Goal: Task Accomplishment & Management: Manage account settings

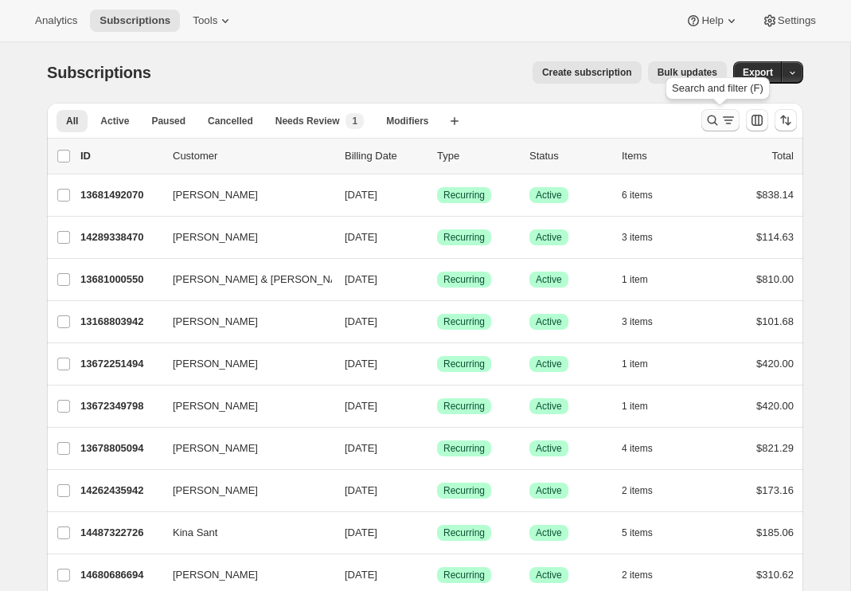
click at [721, 123] on icon "Search and filter results" at bounding box center [729, 120] width 16 height 16
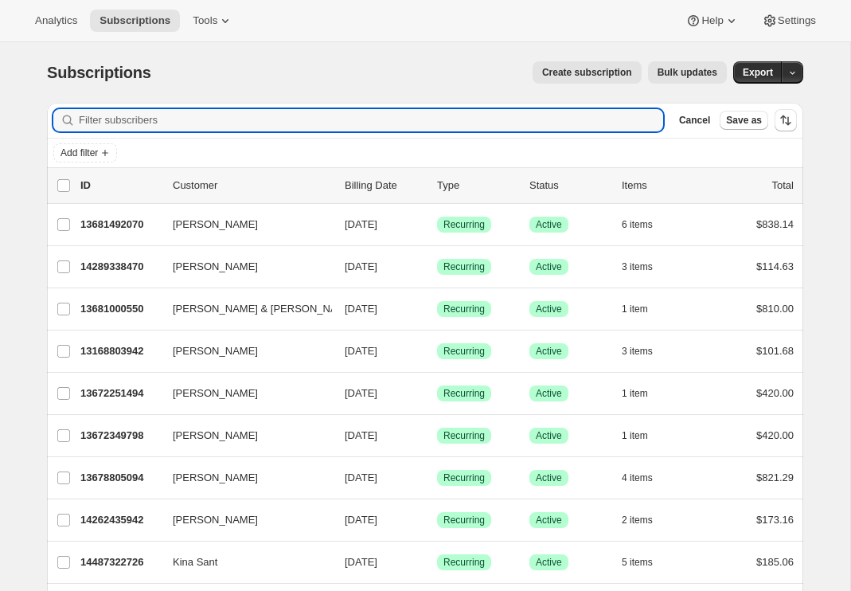
paste input "[PERSON_NAME][EMAIL_ADDRESS][PERSON_NAME][DOMAIN_NAME]"
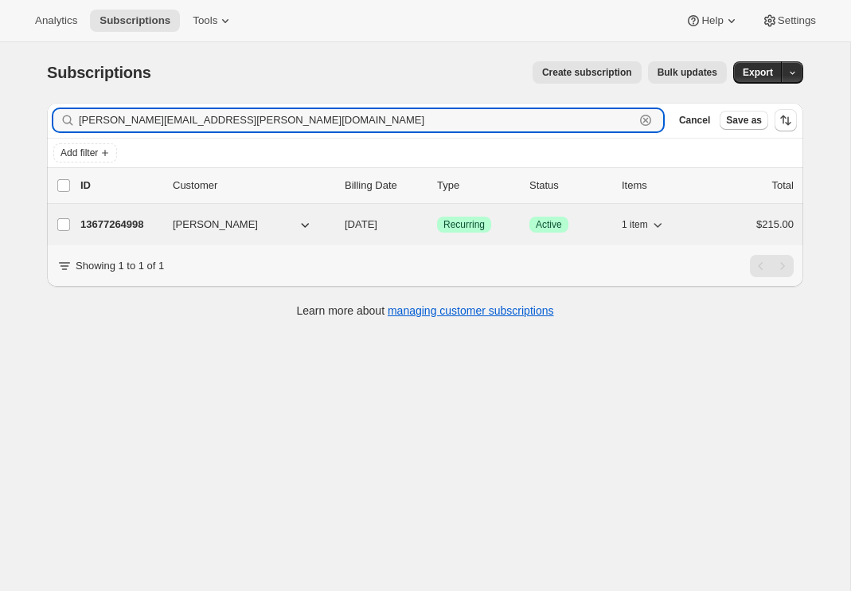
type input "[PERSON_NAME][EMAIL_ADDRESS][PERSON_NAME][DOMAIN_NAME]"
click at [131, 228] on p "13677264998" at bounding box center [120, 225] width 80 height 16
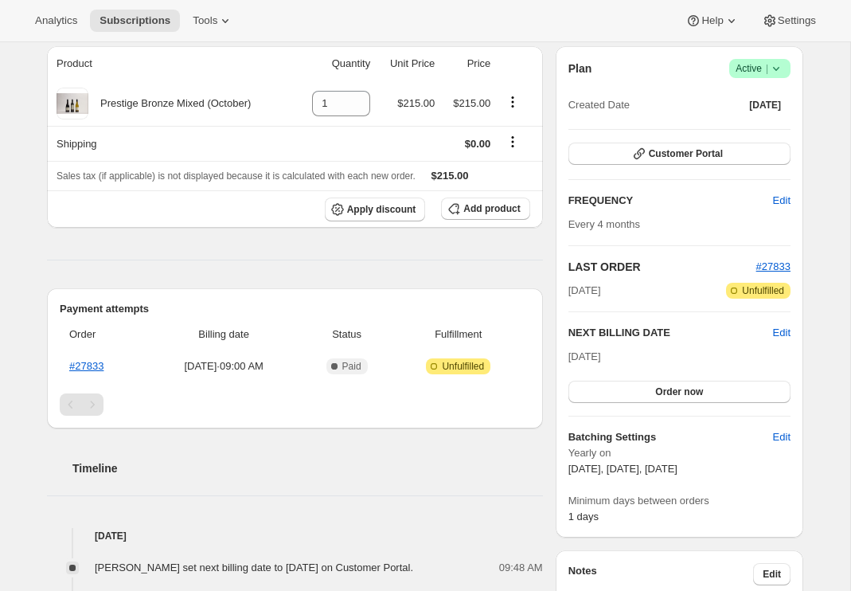
scroll to position [146, 0]
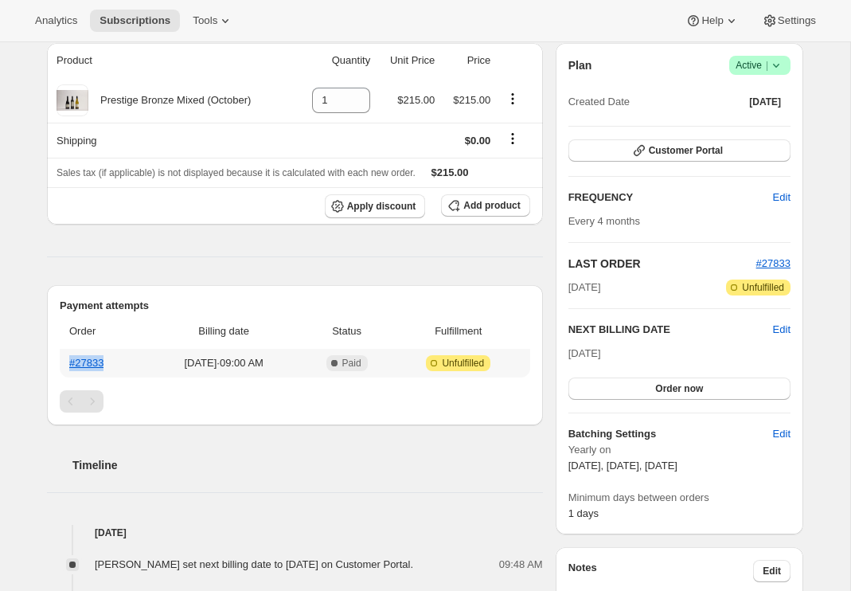
drag, startPoint x: 133, startPoint y: 358, endPoint x: 61, endPoint y: 367, distance: 72.2
click at [61, 367] on th "#27833" at bounding box center [103, 363] width 86 height 29
copy link "#27833"
click at [85, 363] on link "#27833" at bounding box center [86, 363] width 34 height 12
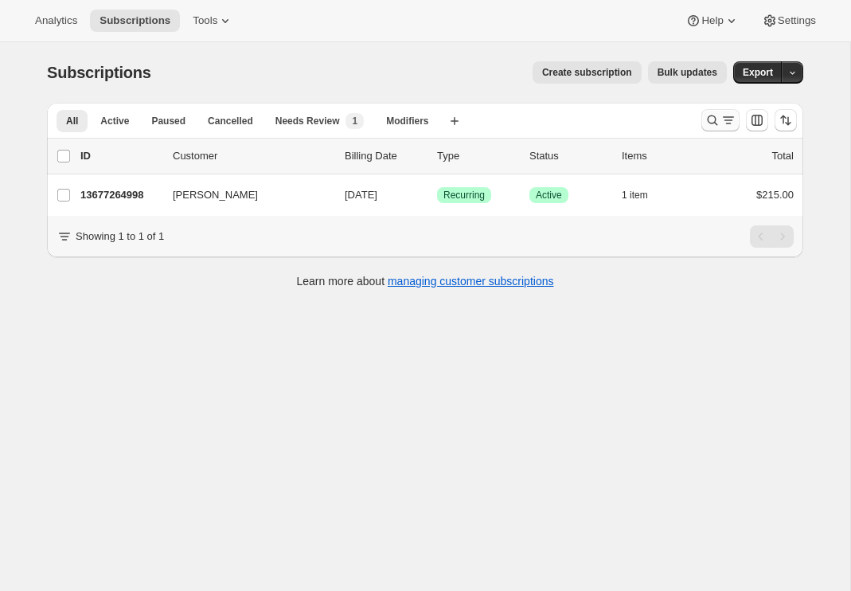
click at [726, 118] on icon "Search and filter results" at bounding box center [729, 120] width 16 height 16
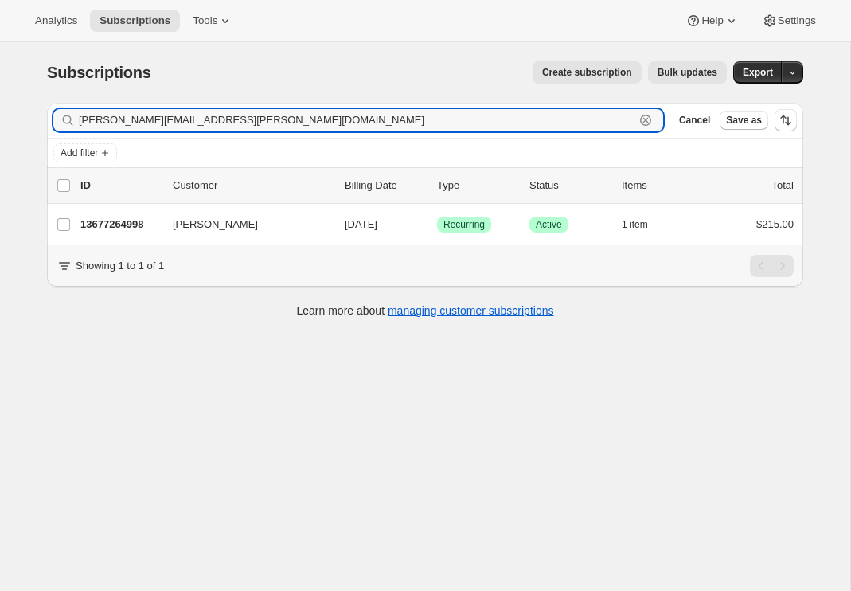
drag, startPoint x: 225, startPoint y: 119, endPoint x: 4, endPoint y: 114, distance: 221.4
click at [4, 114] on div "Subscriptions. This page is ready Subscriptions Create subscription Bulk update…" at bounding box center [425, 337] width 850 height 591
paste input "[PERSON_NAME] | Riches and Co <[EMAIL_ADDRESS][DOMAIN_NAME]>"
type input "[PERSON_NAME] | Riches and Co <[EMAIL_ADDRESS][DOMAIN_NAME]>"
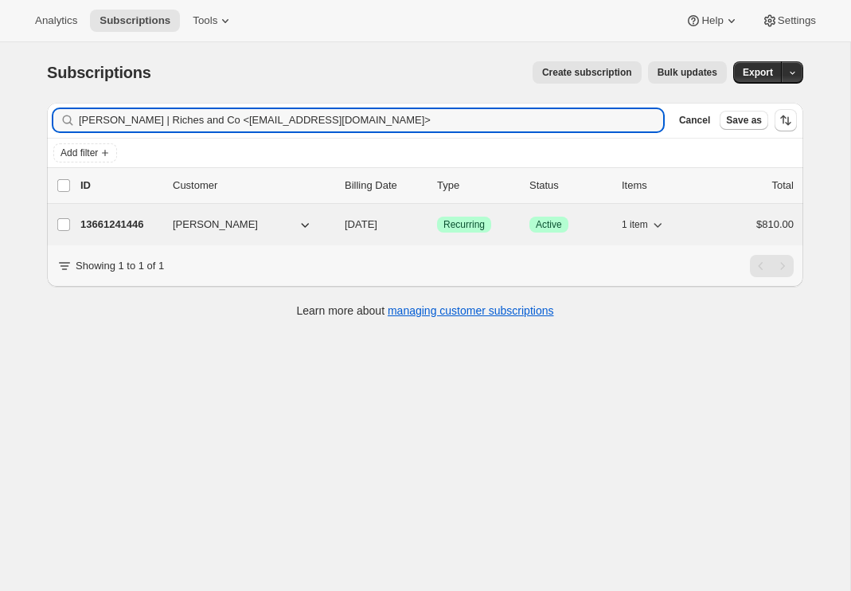
click at [109, 222] on p "13661241446" at bounding box center [120, 225] width 80 height 16
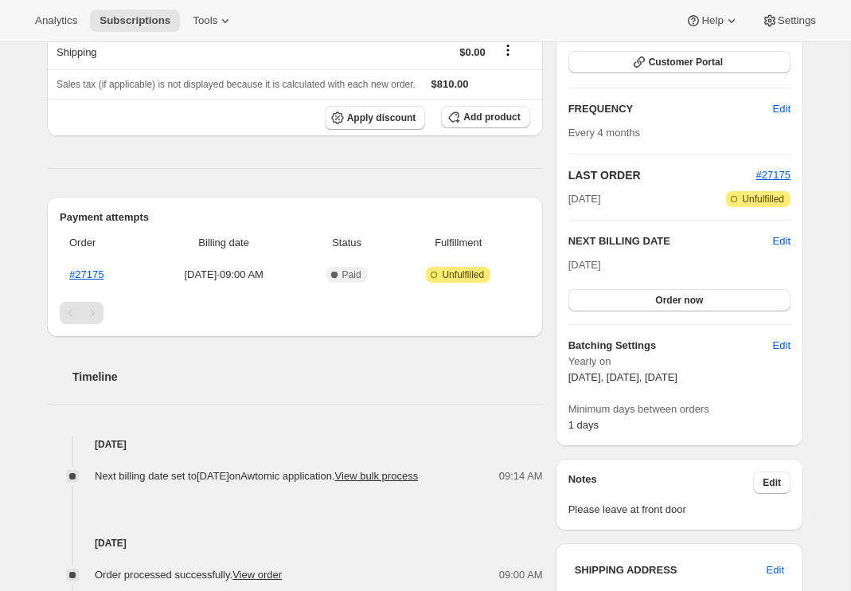
scroll to position [221, 0]
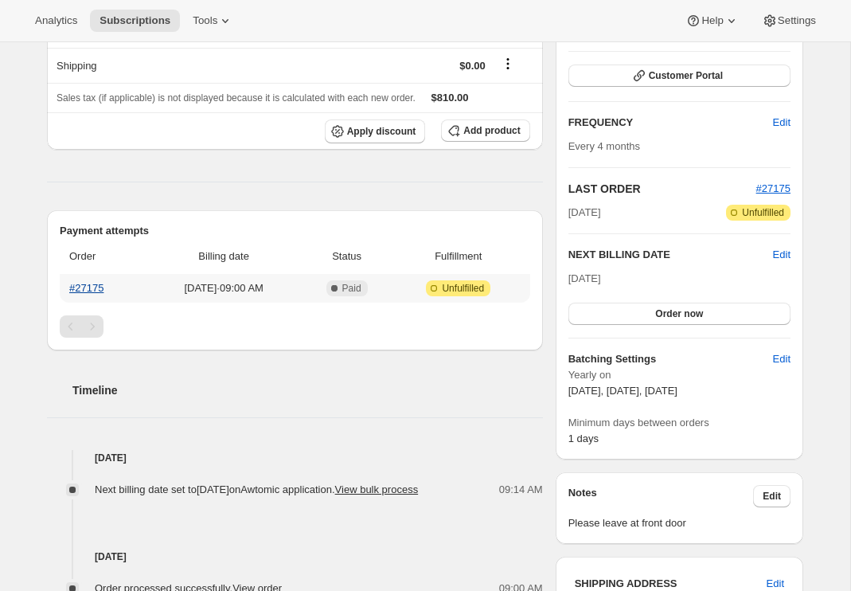
click at [85, 286] on link "#27175" at bounding box center [86, 288] width 34 height 12
drag, startPoint x: 115, startPoint y: 285, endPoint x: 65, endPoint y: 287, distance: 49.4
click at [65, 287] on th "#27175" at bounding box center [103, 288] width 86 height 29
copy link "#27175"
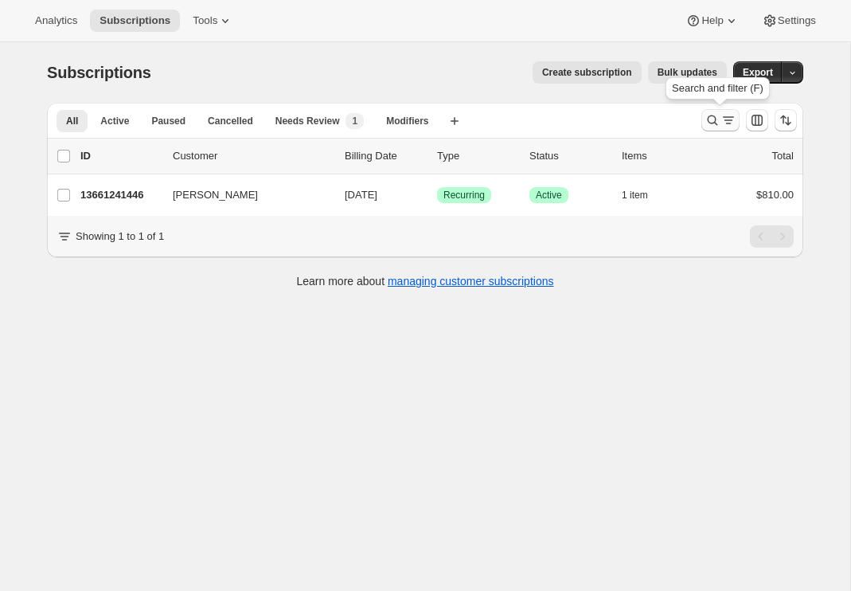
click at [710, 120] on icon "Search and filter results" at bounding box center [713, 120] width 16 height 16
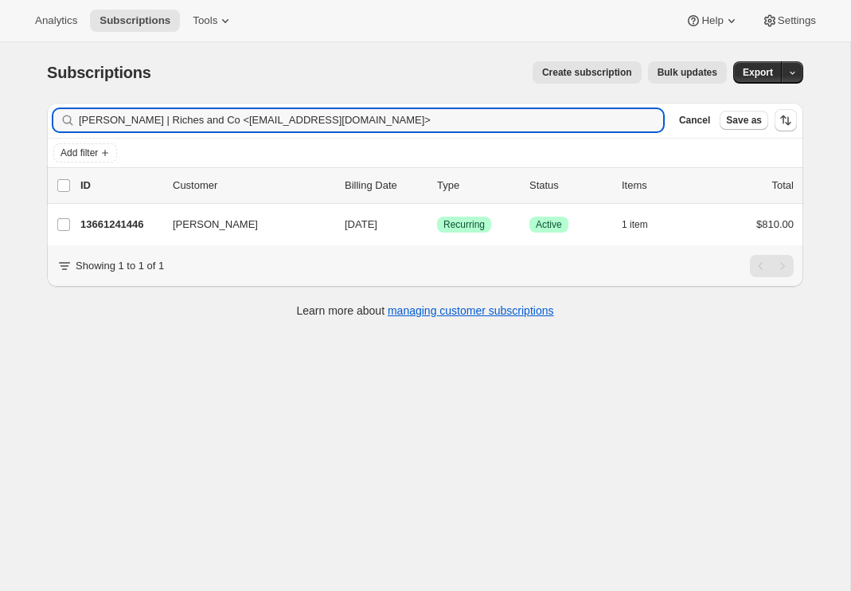
drag, startPoint x: 357, startPoint y: 119, endPoint x: 63, endPoint y: 106, distance: 294.1
click at [62, 106] on div "Filter subscribers [PERSON_NAME] | Riches and Co <[EMAIL_ADDRESS][DOMAIN_NAME]>…" at bounding box center [425, 120] width 756 height 35
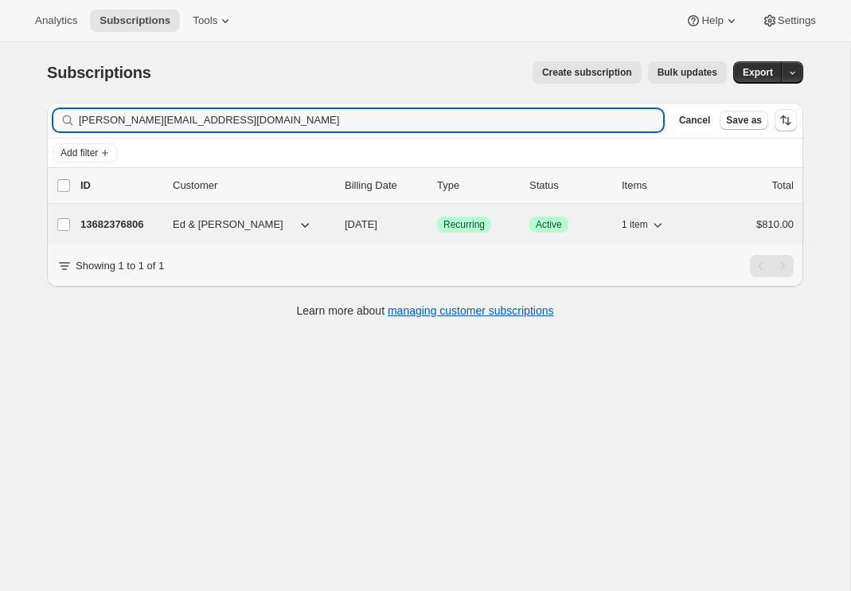
type input "[PERSON_NAME][EMAIL_ADDRESS][DOMAIN_NAME]"
click at [120, 226] on p "13682376806" at bounding box center [120, 225] width 80 height 16
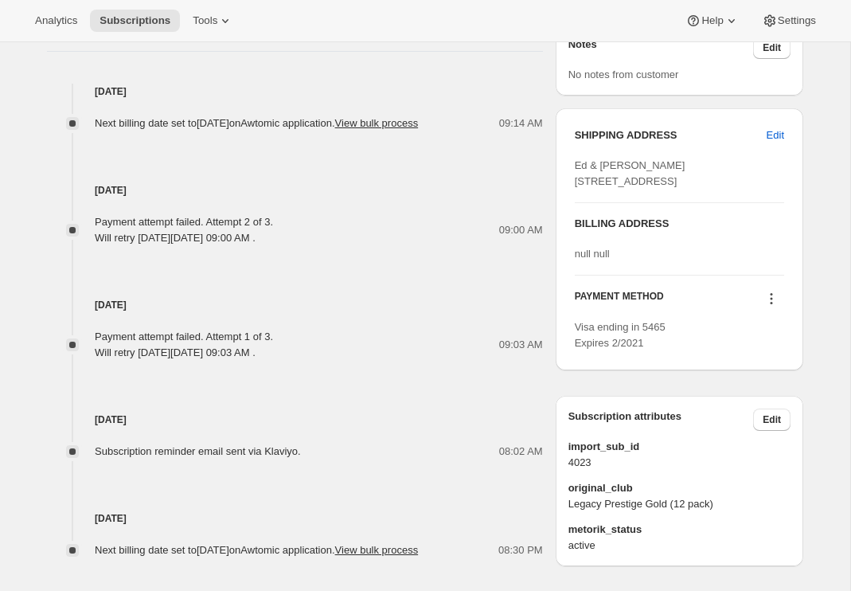
scroll to position [615, 0]
click at [774, 307] on icon at bounding box center [772, 299] width 16 height 16
click at [758, 404] on span "Select payment method" at bounding box center [766, 406] width 109 height 12
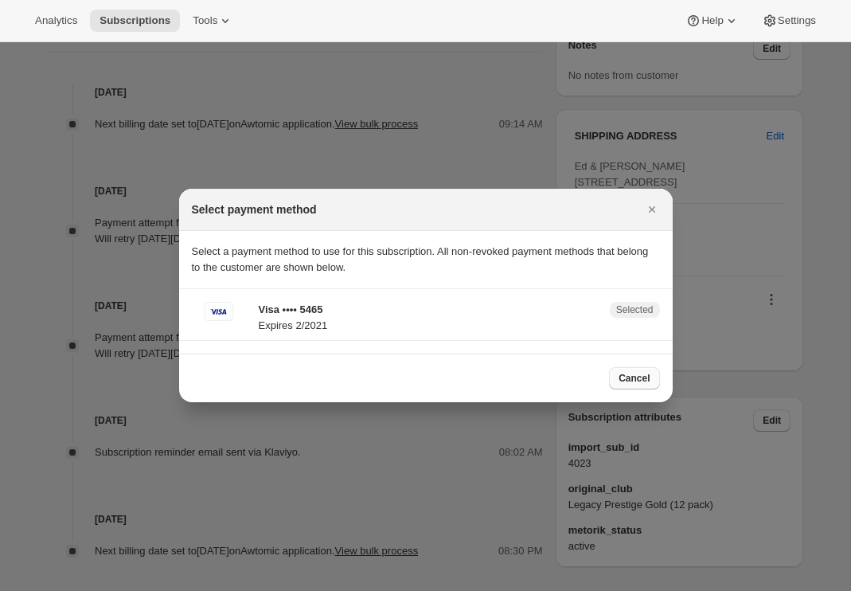
click at [643, 379] on span "Cancel" at bounding box center [634, 378] width 31 height 13
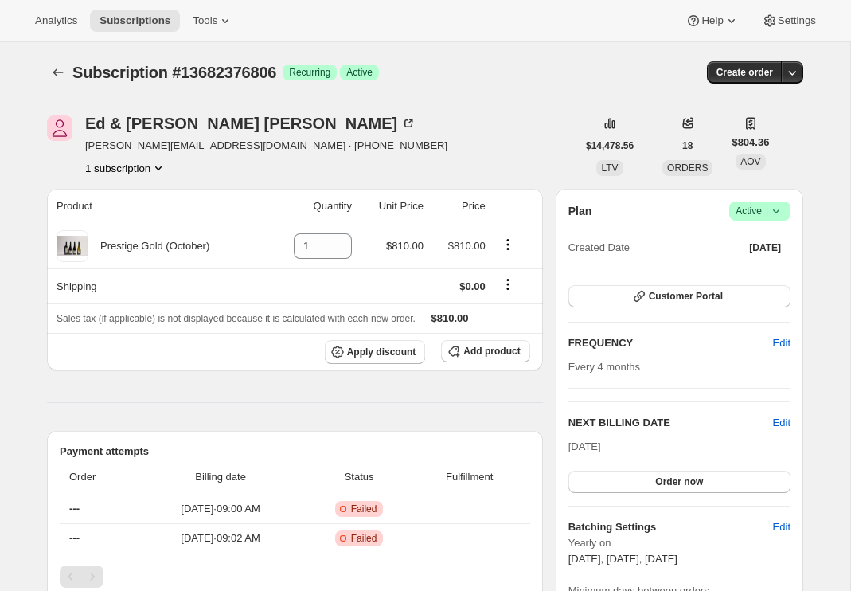
scroll to position [0, 0]
click at [776, 209] on icon at bounding box center [776, 211] width 16 height 16
click at [736, 269] on span "Cancel subscription" at bounding box center [755, 270] width 90 height 12
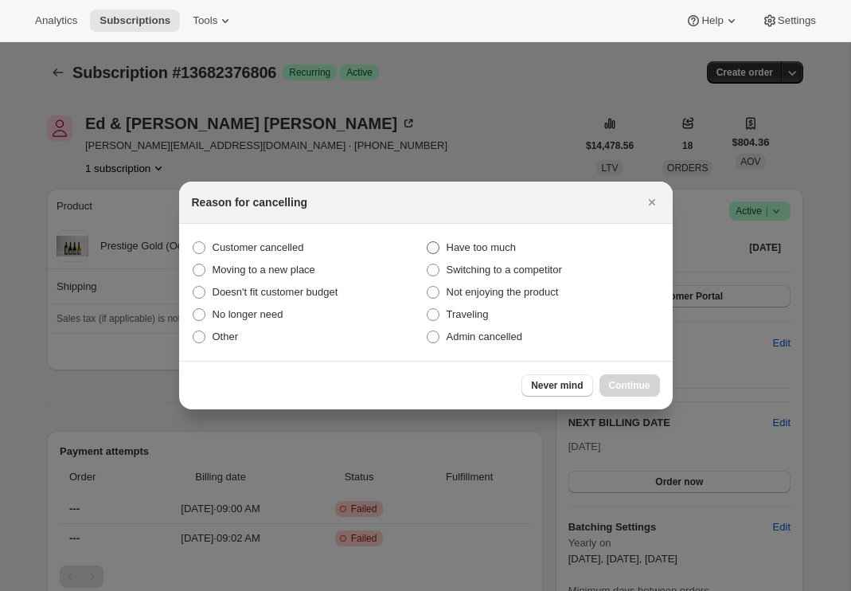
click at [436, 247] on span ":r6d:" at bounding box center [433, 247] width 13 height 13
click at [428, 242] on input "Have too much" at bounding box center [427, 241] width 1 height 1
radio input "true"
click at [628, 388] on span "Continue" at bounding box center [629, 385] width 41 height 13
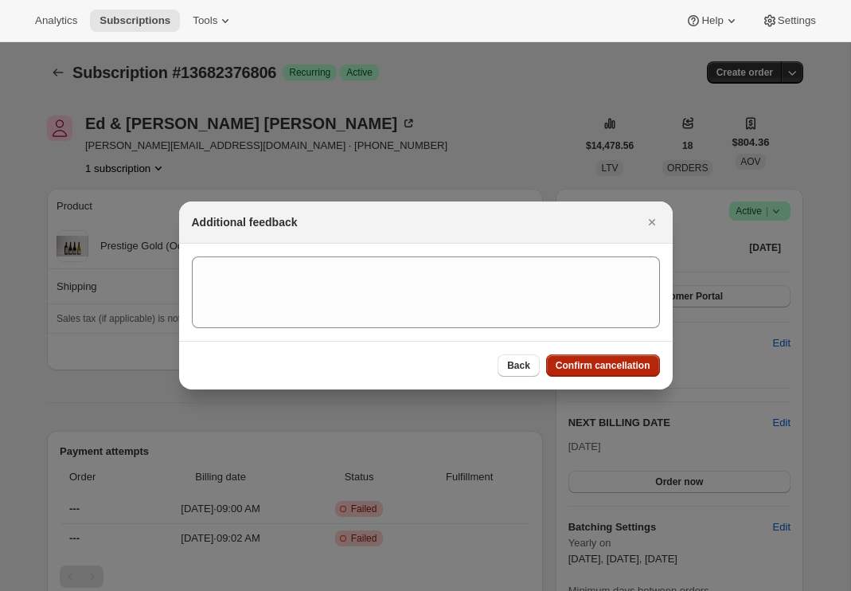
click at [604, 369] on span "Confirm cancellation" at bounding box center [603, 365] width 95 height 13
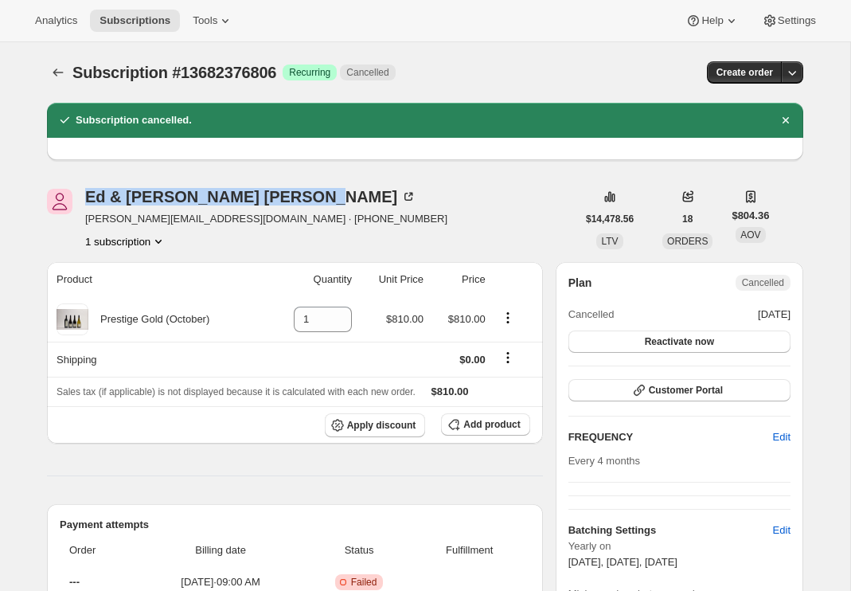
drag, startPoint x: 227, startPoint y: 208, endPoint x: 84, endPoint y: 200, distance: 143.5
click at [84, 200] on div "Ed & [PERSON_NAME] [PERSON_NAME][EMAIL_ADDRESS][DOMAIN_NAME] · [PHONE_NUMBER] s…" at bounding box center [311, 219] width 529 height 61
copy div "Ed & [PERSON_NAME]"
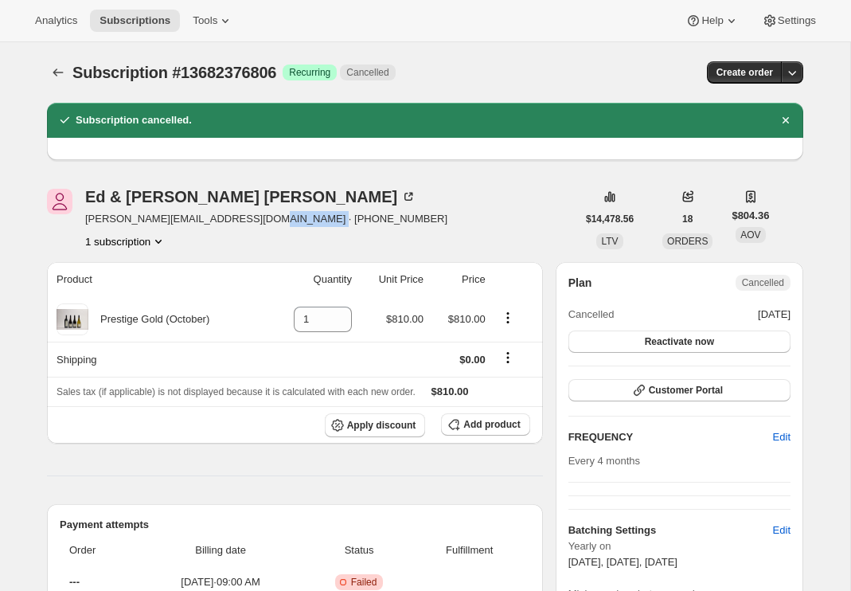
drag, startPoint x: 314, startPoint y: 216, endPoint x: 237, endPoint y: 218, distance: 76.5
click at [237, 218] on div "Ed & [PERSON_NAME] [PERSON_NAME][EMAIL_ADDRESS][DOMAIN_NAME] · [PHONE_NUMBER] s…" at bounding box center [311, 219] width 529 height 61
copy span "6468751479"
drag, startPoint x: 223, startPoint y: 216, endPoint x: 86, endPoint y: 221, distance: 137.0
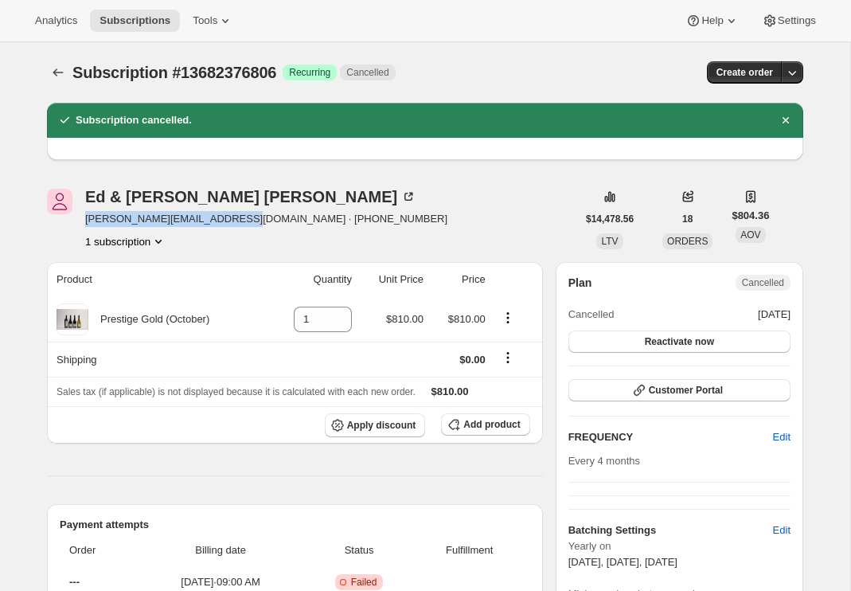
click at [86, 221] on span "[PERSON_NAME][EMAIL_ADDRESS][DOMAIN_NAME] · [PHONE_NUMBER]" at bounding box center [266, 219] width 362 height 16
copy span "[PERSON_NAME][EMAIL_ADDRESS][DOMAIN_NAME]"
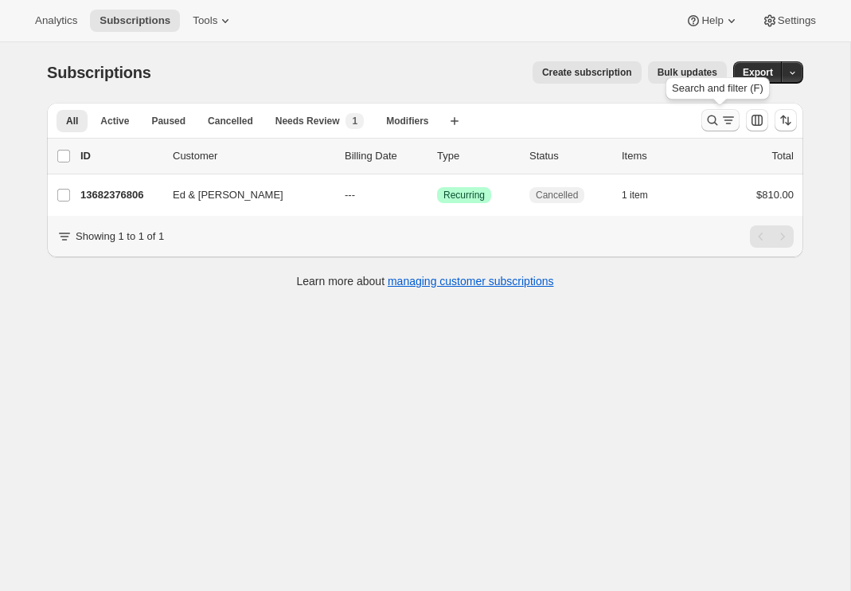
click at [718, 121] on icon "Search and filter results" at bounding box center [713, 120] width 16 height 16
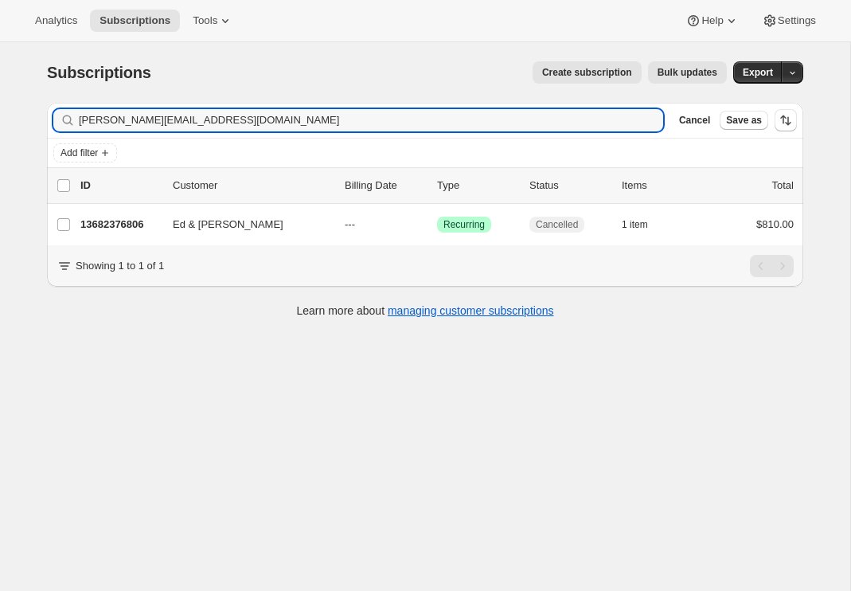
drag, startPoint x: 229, startPoint y: 120, endPoint x: 25, endPoint y: 120, distance: 204.6
click at [24, 120] on div "Subscriptions. This page is ready Subscriptions Create subscription Bulk update…" at bounding box center [425, 337] width 850 height 591
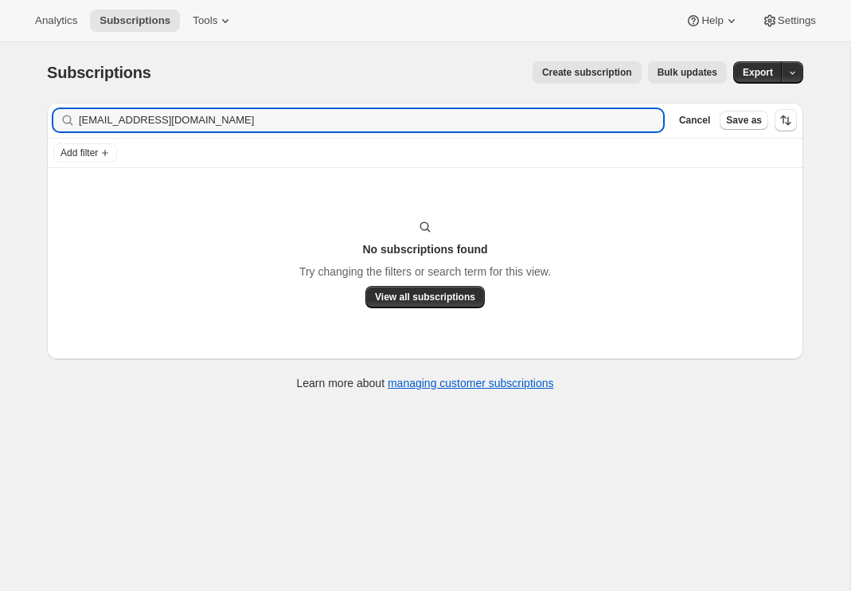
drag, startPoint x: 208, startPoint y: 125, endPoint x: -45, endPoint y: 119, distance: 253.3
click at [0, 119] on html "Analytics Subscriptions Tools Help Settings Skip to content Subscriptions. This…" at bounding box center [425, 295] width 851 height 591
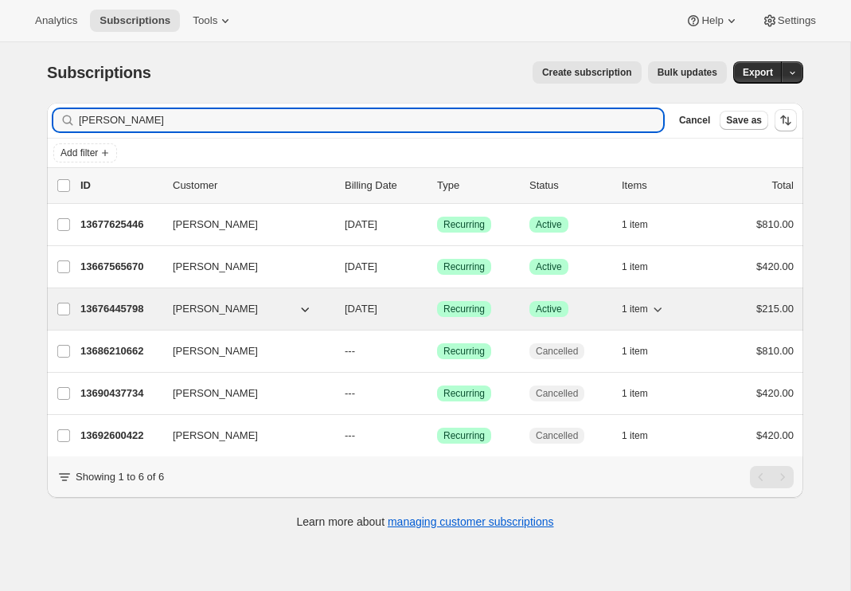
type input "[PERSON_NAME]"
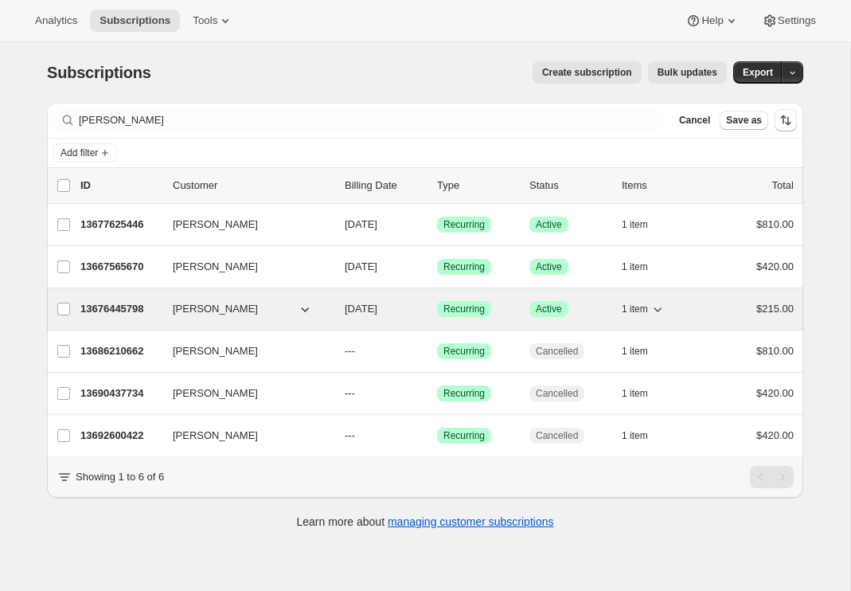
click at [121, 298] on div "13676445798 [PERSON_NAME] [DATE] Success Recurring Success Active 1 item $215.00" at bounding box center [436, 309] width 713 height 22
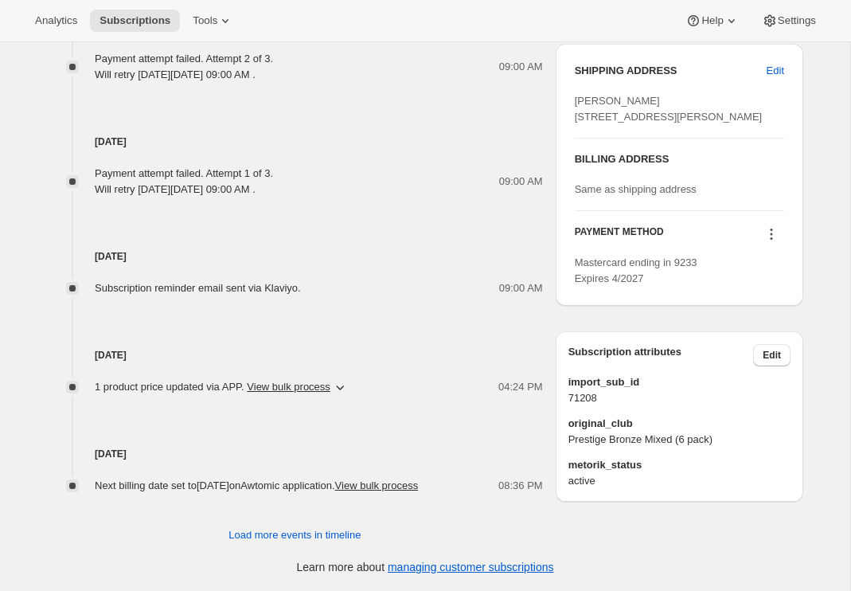
scroll to position [840, 0]
click at [772, 231] on icon at bounding box center [772, 230] width 2 height 2
click at [767, 335] on span "Select payment method" at bounding box center [766, 341] width 109 height 12
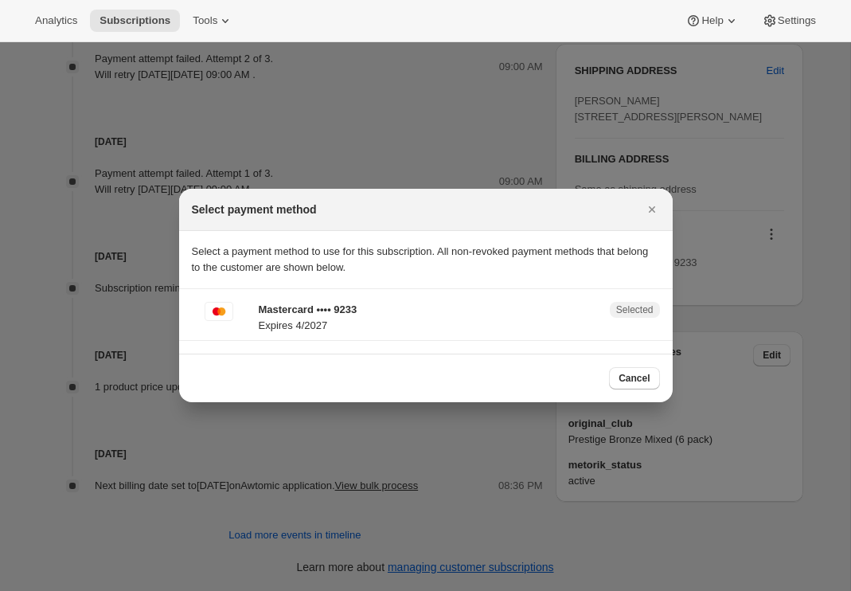
click at [385, 325] on p "Expires 4/2027" at bounding box center [430, 326] width 342 height 16
click at [309, 321] on p "Expires 4/2027" at bounding box center [430, 326] width 342 height 16
click at [248, 318] on div "Mastercard •••• 9233 Expires 4/2027 Selected" at bounding box center [426, 321] width 468 height 38
click at [640, 381] on span "Cancel" at bounding box center [634, 378] width 31 height 13
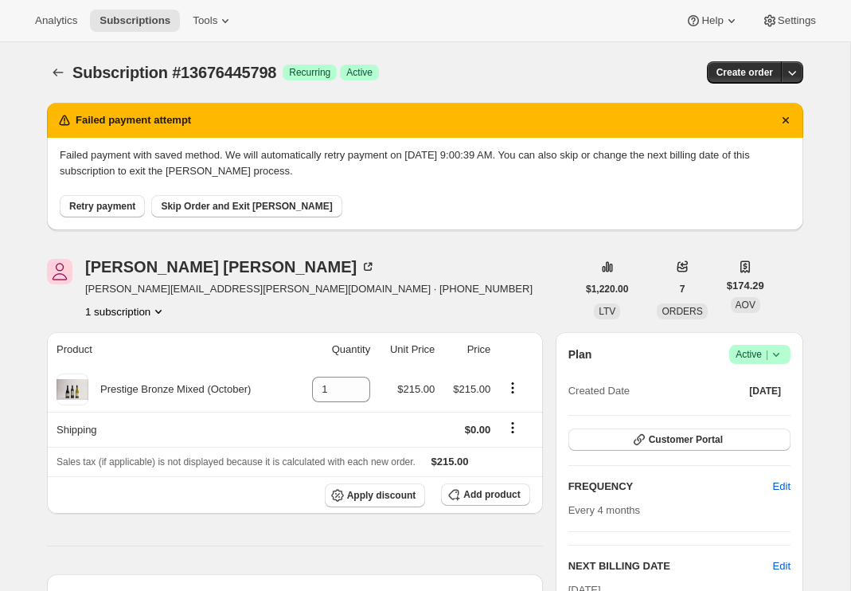
scroll to position [0, 0]
